Goal: Information Seeking & Learning: Learn about a topic

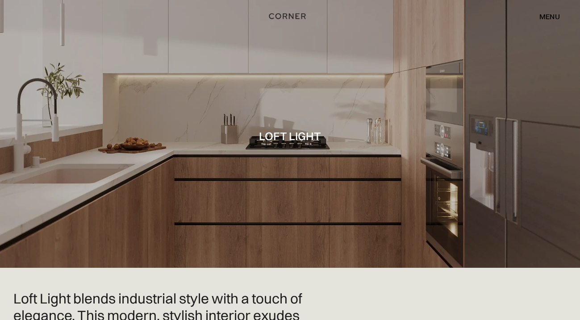
click at [289, 13] on img "home" at bounding box center [287, 16] width 37 height 12
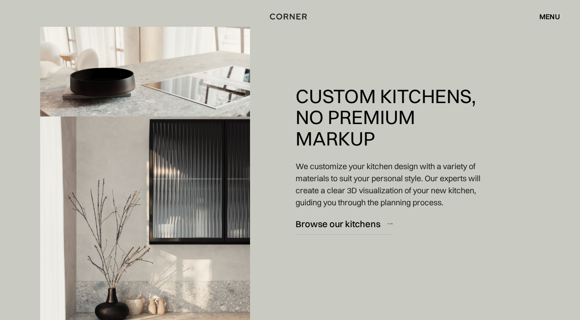
scroll to position [1222, 0]
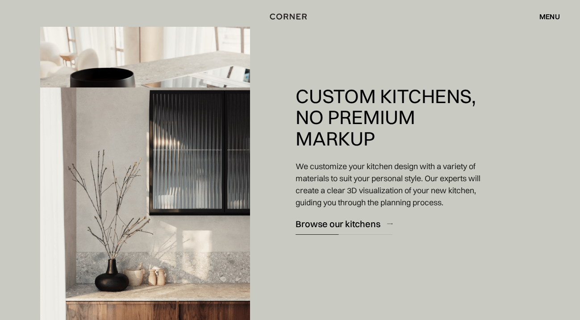
click at [340, 226] on div "Browse our kitchens" at bounding box center [338, 224] width 85 height 12
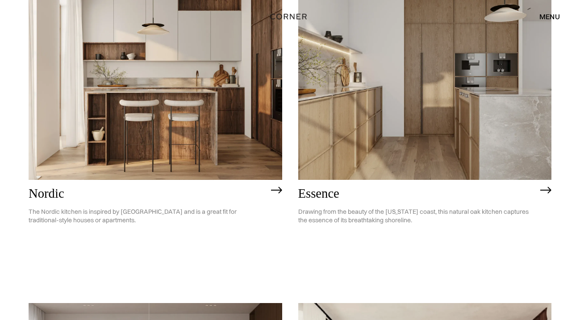
scroll to position [63, 0]
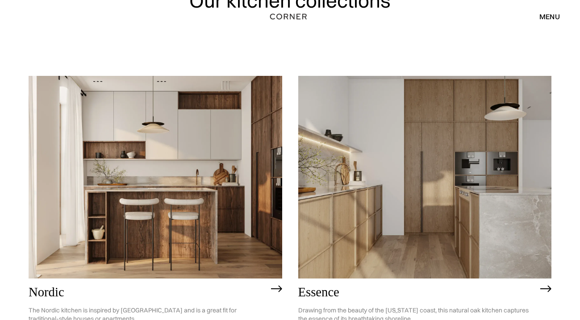
click at [325, 291] on h2 "Essence" at bounding box center [417, 292] width 238 height 14
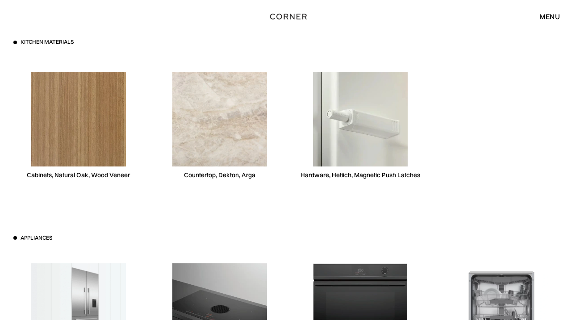
scroll to position [2417, 0]
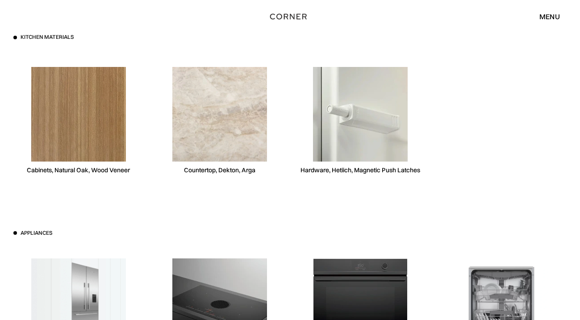
click at [111, 167] on div "Cabinets, Natural Oak, Wood Veneer" at bounding box center [78, 170] width 103 height 8
click at [97, 125] on img at bounding box center [78, 114] width 95 height 95
click at [69, 87] on img at bounding box center [78, 114] width 95 height 95
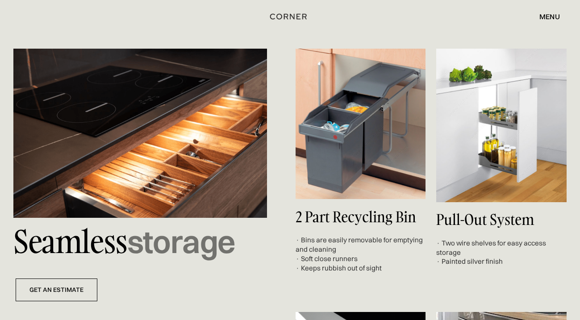
scroll to position [2915, 0]
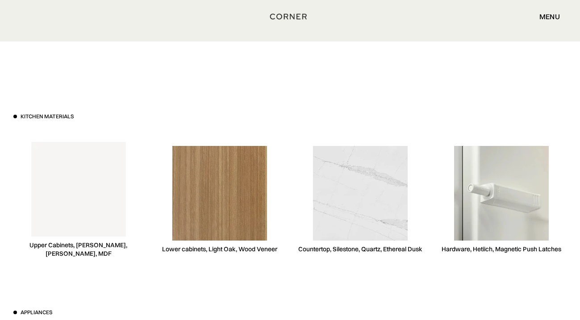
scroll to position [3276, 0]
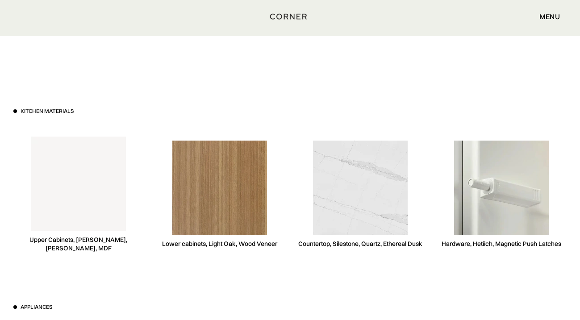
click at [222, 185] on img at bounding box center [219, 188] width 95 height 95
click at [214, 247] on div "Lower cabinets, Light Oak, Wood Veneer" at bounding box center [219, 244] width 115 height 8
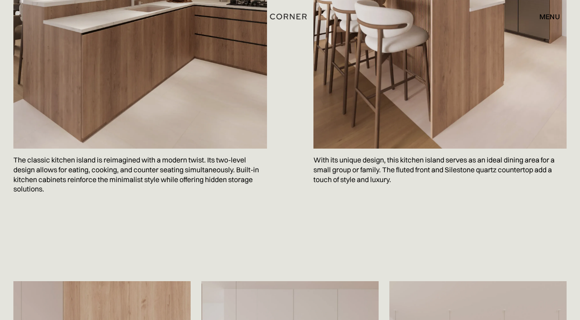
scroll to position [1170, 0]
